Goal: Information Seeking & Learning: Learn about a topic

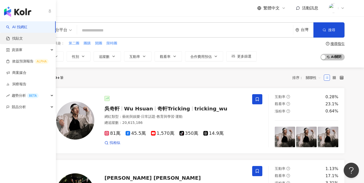
click at [17, 39] on link "找貼文" at bounding box center [14, 38] width 17 height 5
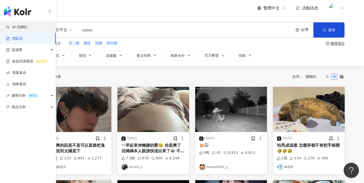
click at [22, 29] on link "AI 找網紅" at bounding box center [16, 27] width 21 height 5
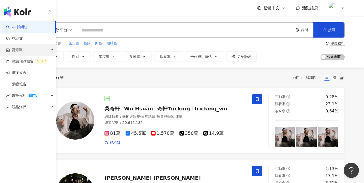
click at [19, 52] on span "資源庫" at bounding box center [17, 49] width 11 height 11
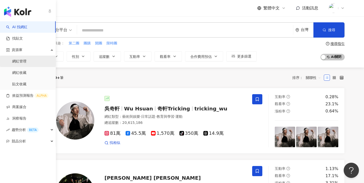
click at [22, 59] on link "網紅管理" at bounding box center [19, 61] width 14 height 5
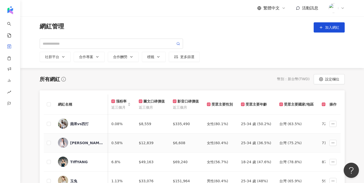
scroll to position [0, 159]
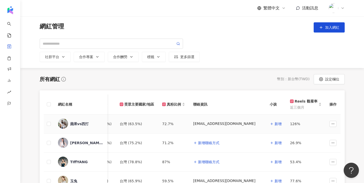
click at [93, 128] on div "蘋果vs西打" at bounding box center [80, 124] width 45 height 11
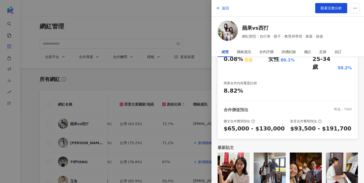
scroll to position [0, 0]
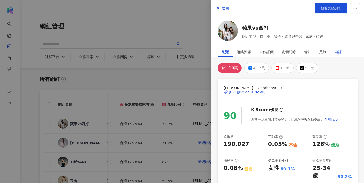
click at [335, 53] on div "自訂" at bounding box center [337, 52] width 7 height 10
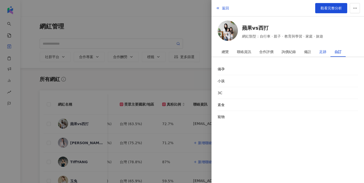
click at [325, 54] on div "足跡" at bounding box center [322, 52] width 7 height 10
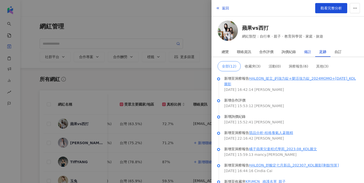
click at [307, 51] on div "備註" at bounding box center [307, 52] width 7 height 10
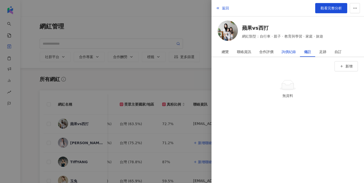
click at [290, 51] on div "詢價紀錄" at bounding box center [288, 52] width 14 height 10
click at [266, 51] on div "合作評價" at bounding box center [266, 52] width 14 height 10
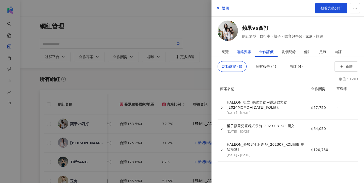
click at [248, 51] on div "聯絡資訊" at bounding box center [244, 52] width 14 height 10
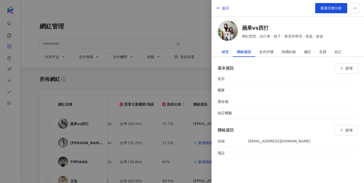
click at [226, 50] on div "總覽" at bounding box center [224, 52] width 7 height 10
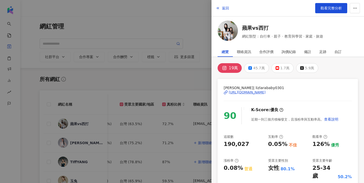
click at [175, 59] on div at bounding box center [182, 91] width 364 height 183
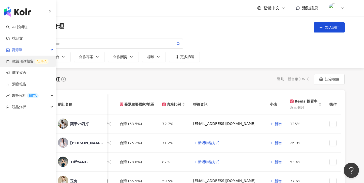
click at [12, 61] on link "效益預測報告 ALPHA" at bounding box center [27, 61] width 42 height 5
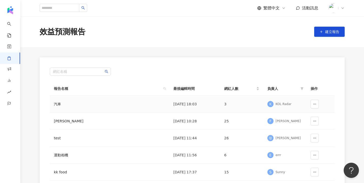
click at [162, 107] on td "汽車" at bounding box center [109, 104] width 119 height 17
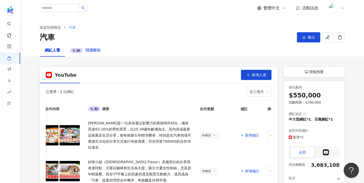
click at [89, 54] on div "AI 預測報告" at bounding box center [85, 50] width 41 height 12
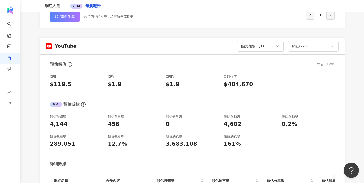
scroll to position [209, 0]
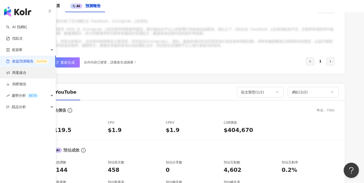
click at [19, 72] on link "商案媒合" at bounding box center [16, 72] width 20 height 5
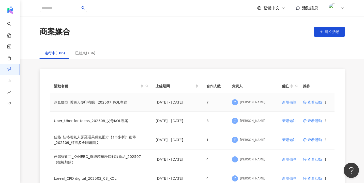
click at [314, 102] on span "查看活動" at bounding box center [312, 103] width 19 height 4
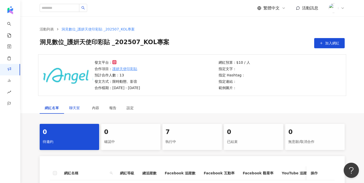
click at [76, 109] on span "聊天室" at bounding box center [75, 108] width 13 height 4
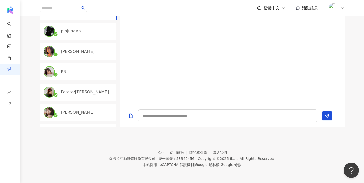
click at [99, 73] on div "PN" at bounding box center [87, 72] width 52 height 6
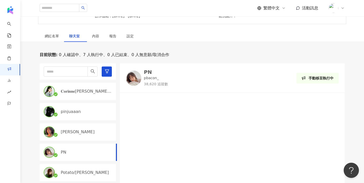
scroll to position [67, 0]
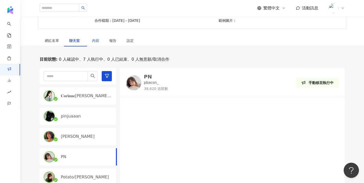
click at [96, 39] on div "內容" at bounding box center [95, 41] width 7 height 6
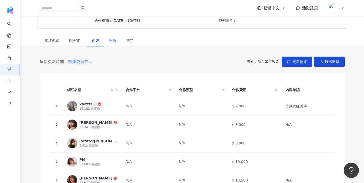
click at [112, 43] on div "報告" at bounding box center [112, 41] width 17 height 12
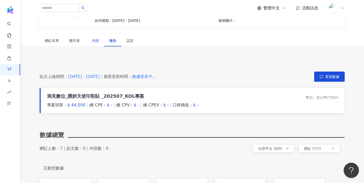
click at [97, 40] on div "內容" at bounding box center [95, 41] width 7 height 6
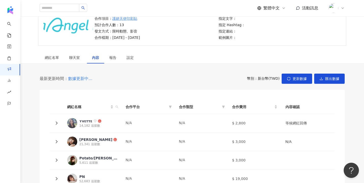
scroll to position [47, 0]
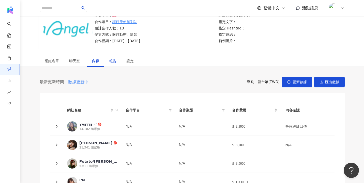
click at [114, 62] on div "報告" at bounding box center [112, 61] width 7 height 6
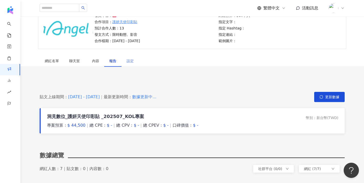
click at [129, 64] on div "設定" at bounding box center [129, 61] width 17 height 12
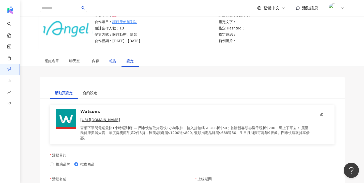
click at [110, 61] on div "報告" at bounding box center [112, 61] width 7 height 6
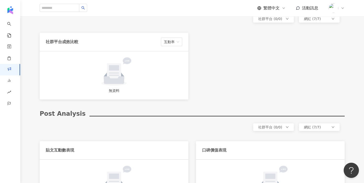
scroll to position [662, 0]
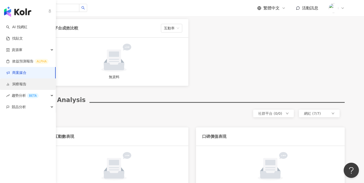
click at [21, 83] on link "洞察報告" at bounding box center [16, 84] width 20 height 5
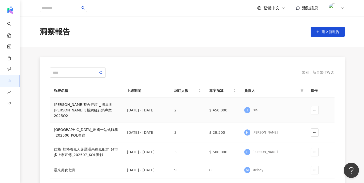
click at [110, 108] on div "[PERSON_NAME]整合行銷 _ 勝昌固[PERSON_NAME]母檔網紅行銷專案 2025Q2" at bounding box center [86, 110] width 65 height 17
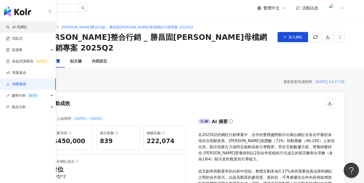
click at [27, 25] on link "AI 找網紅" at bounding box center [16, 27] width 21 height 5
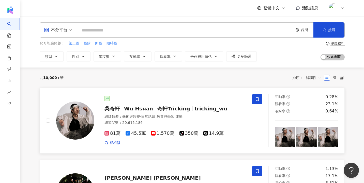
click at [122, 111] on span "吳奇軒" at bounding box center [114, 109] width 20 height 6
